Goal: Transaction & Acquisition: Purchase product/service

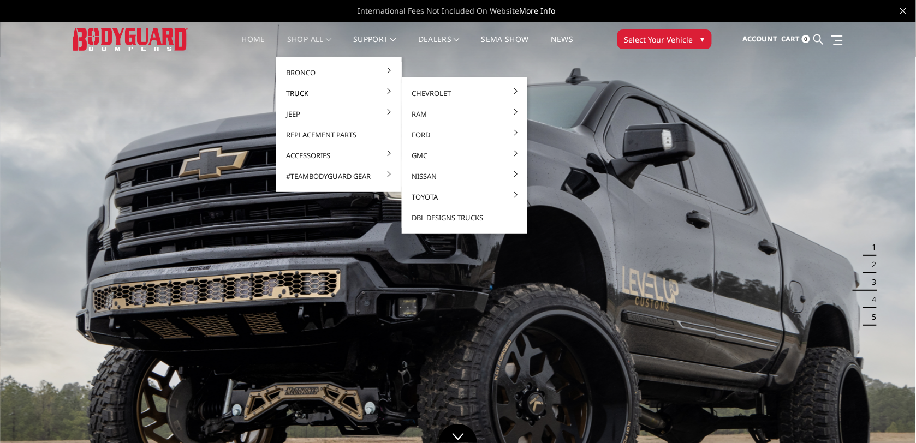
click at [387, 90] on span at bounding box center [389, 90] width 5 height 5
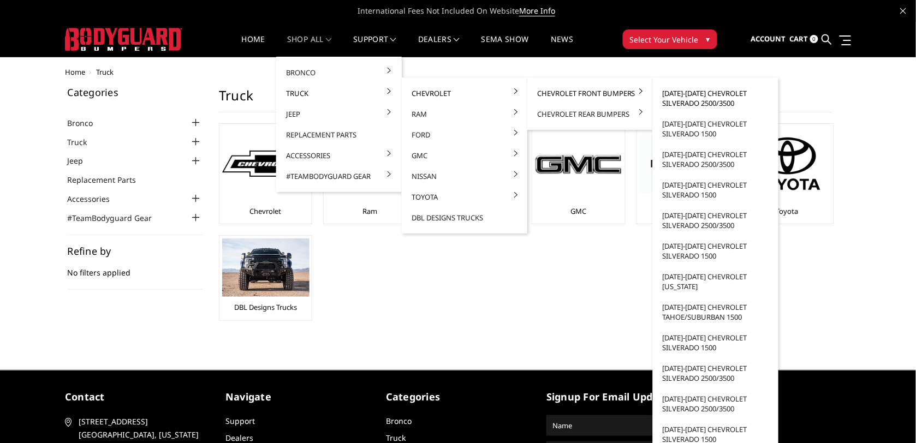
click at [724, 94] on link "[DATE]-[DATE] Chevrolet Silverado 2500/3500" at bounding box center [715, 98] width 117 height 31
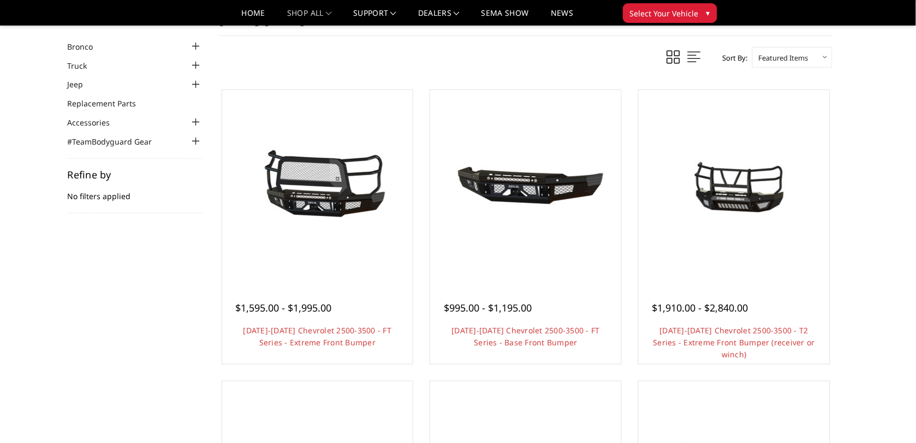
scroll to position [68, 0]
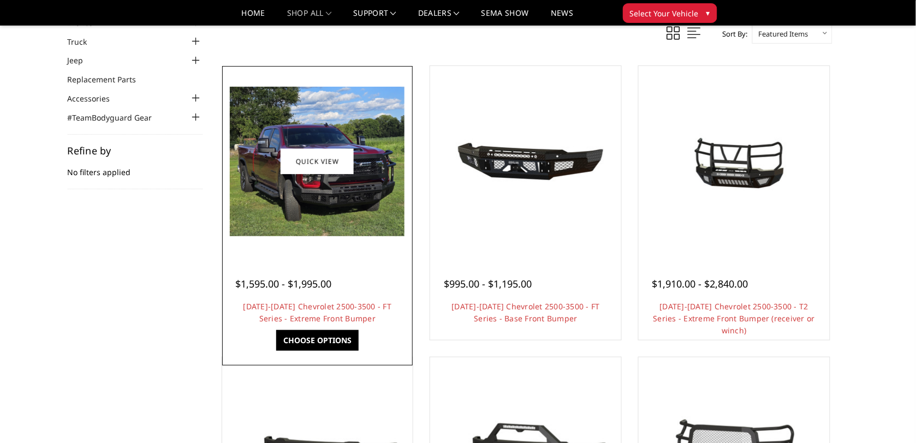
click at [319, 195] on img at bounding box center [317, 162] width 175 height 150
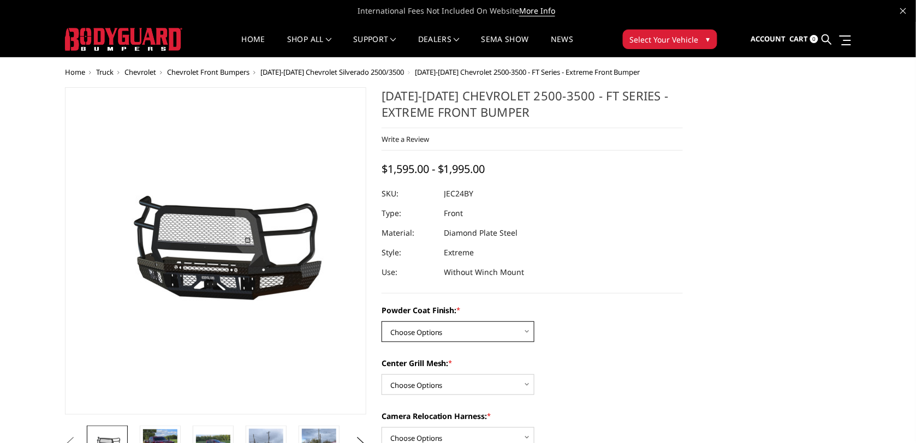
click at [528, 333] on select "Choose Options Bare Metal Gloss Black Powder Coat Textured Black Powder Coat" at bounding box center [458, 332] width 153 height 21
select select "3279"
click at [382, 322] on select "Choose Options Bare Metal Gloss Black Powder Coat Textured Black Powder Coat" at bounding box center [458, 332] width 153 height 21
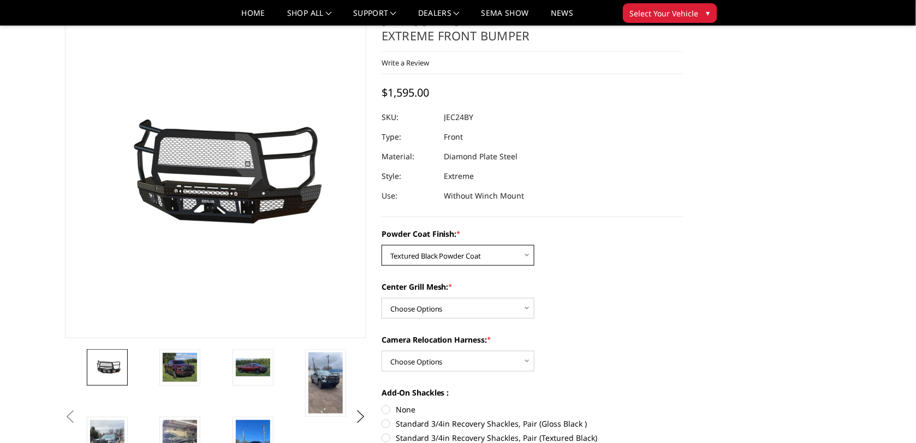
scroll to position [68, 0]
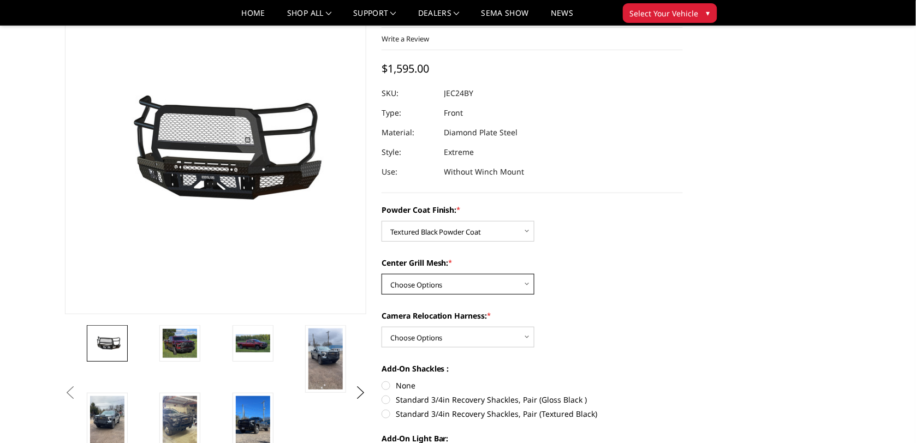
click at [511, 283] on select "Choose Options WITH Expanded Metal in Center Grill WITHOUT Expanded Metal in Ce…" at bounding box center [458, 284] width 153 height 21
select select "3281"
click at [382, 274] on select "Choose Options WITH Expanded Metal in Center Grill WITHOUT Expanded Metal in Ce…" at bounding box center [458, 284] width 153 height 21
click at [517, 339] on select "Choose Options WITH Camera Relocation Harness WITHOUT Camera Relocation Harness" at bounding box center [458, 337] width 153 height 21
select select "3282"
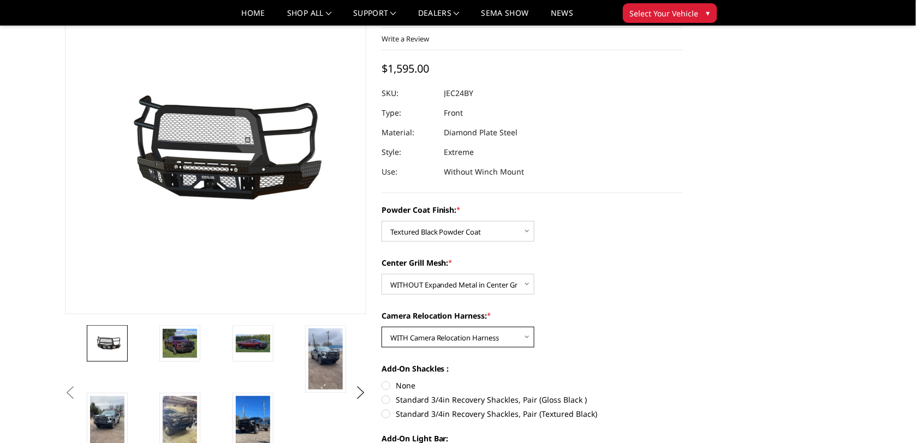
click at [382, 327] on select "Choose Options WITH Camera Relocation Harness WITHOUT Camera Relocation Harness" at bounding box center [458, 337] width 153 height 21
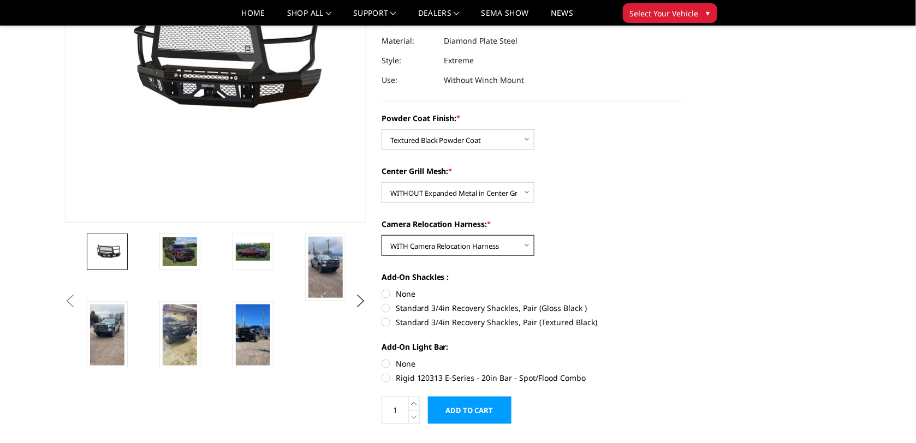
scroll to position [205, 0]
